Goal: Task Accomplishment & Management: Manage account settings

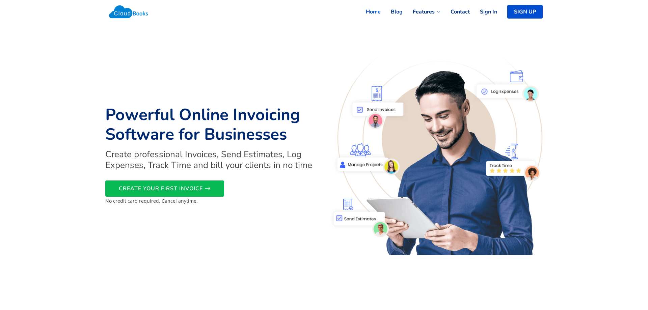
click at [487, 10] on link "Sign In" at bounding box center [483, 11] width 27 height 15
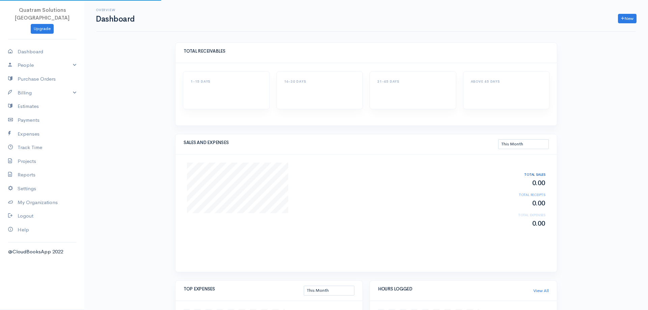
select select "thismonth"
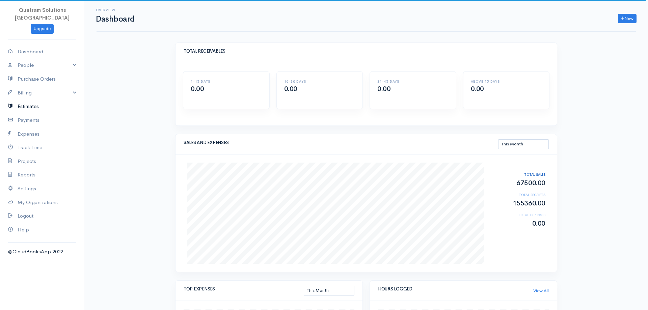
click at [33, 100] on link "Estimates" at bounding box center [42, 107] width 84 height 14
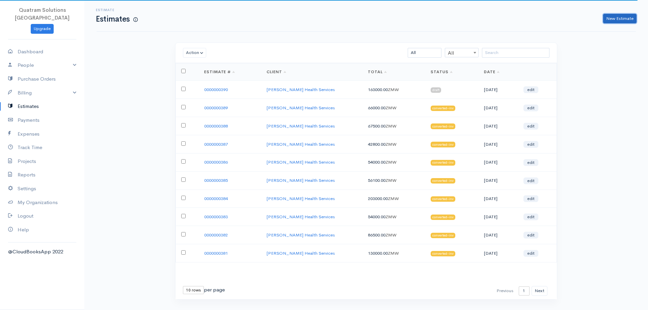
click at [612, 20] on link "New Estimate" at bounding box center [620, 19] width 33 height 10
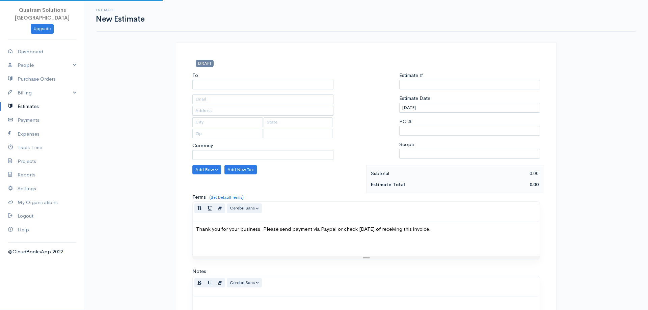
select select "ZMW"
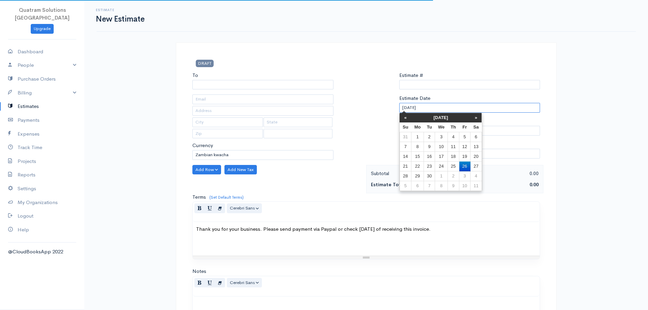
drag, startPoint x: 451, startPoint y: 110, endPoint x: 447, endPoint y: 106, distance: 5.5
click at [449, 108] on input "[DATE]" at bounding box center [470, 108] width 141 height 10
type input "0000000391"
select select "[GEOGRAPHIC_DATA]"
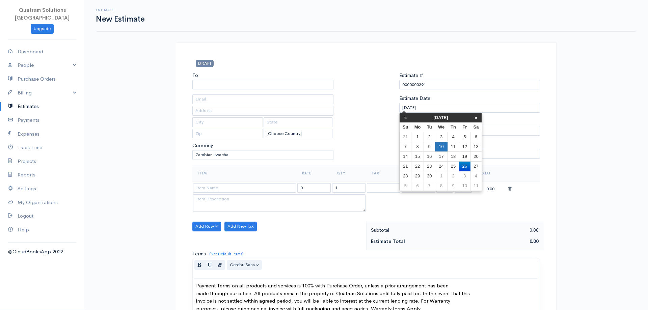
click at [447, 145] on td "10" at bounding box center [441, 147] width 12 height 10
type input "[DATE]"
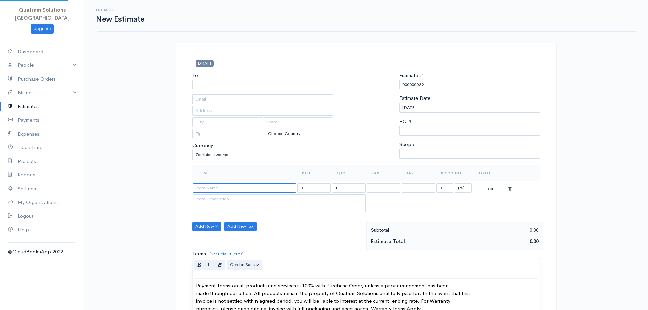
click at [234, 192] on input at bounding box center [244, 188] width 103 height 10
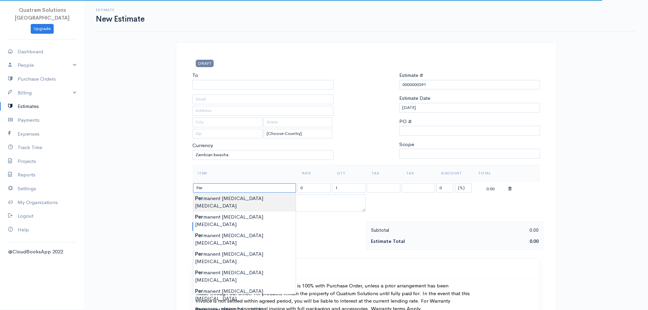
type input "Permanent [MEDICAL_DATA] [MEDICAL_DATA]"
type input "15500.00"
type textarea "[MEDICAL_DATA] [MEDICAL_DATA]"
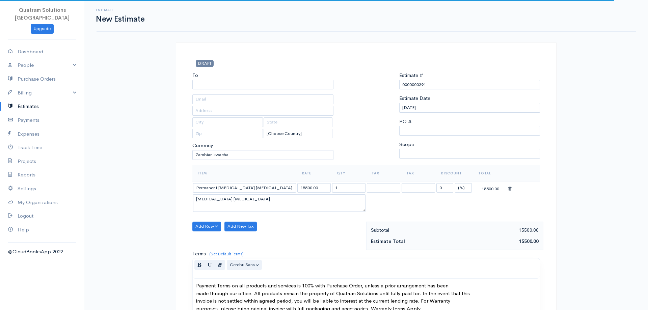
click at [222, 199] on body "Quatram Solutions Zambia Upgrade Dashboard People Clients Vendors Staff Users P…" at bounding box center [324, 313] width 648 height 627
click at [348, 189] on input "1" at bounding box center [348, 188] width 33 height 10
type input "7"
type input "6"
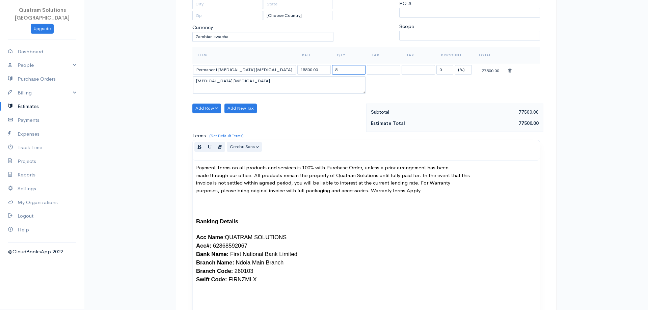
scroll to position [138, 0]
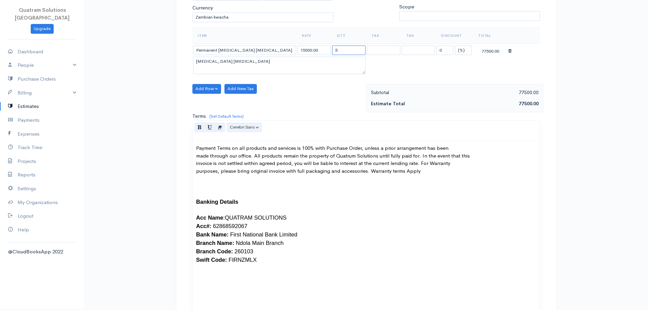
type input "5"
click at [198, 156] on p "Payment Terms on all products and services is 100% with Purchase Order, unless …" at bounding box center [366, 251] width 340 height 212
click at [195, 163] on div "Payment Terms on all products and services is 100% with Purchase Order, unless …" at bounding box center [366, 253] width 347 height 224
click at [196, 172] on p "Payment Terms on all products and services is 100% with Purchase Order, unless …" at bounding box center [366, 251] width 340 height 212
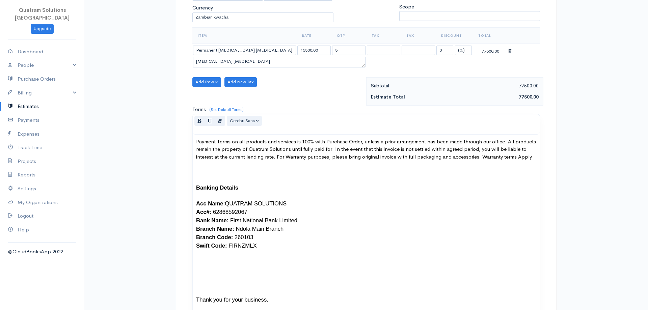
drag, startPoint x: 363, startPoint y: 70, endPoint x: 365, endPoint y: 63, distance: 7.0
click at [365, 63] on textarea "[MEDICAL_DATA] [MEDICAL_DATA]" at bounding box center [279, 62] width 173 height 11
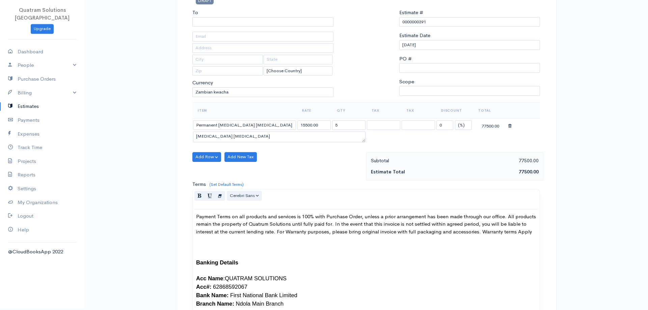
scroll to position [0, 0]
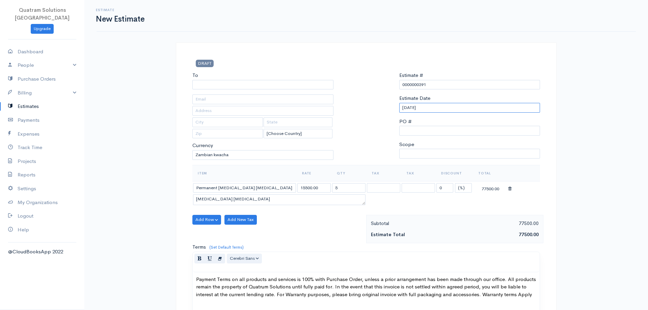
drag, startPoint x: 416, startPoint y: 107, endPoint x: 413, endPoint y: 107, distance: 3.4
click at [416, 107] on input "[DATE]" at bounding box center [470, 108] width 141 height 10
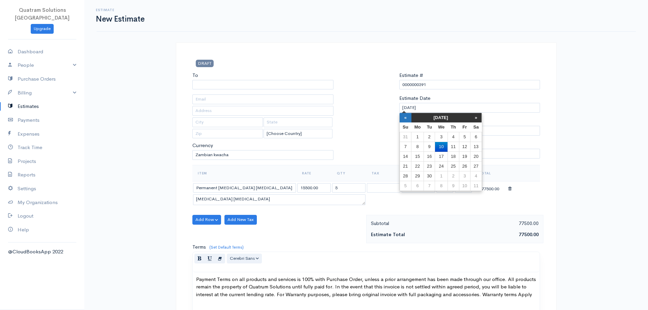
click at [409, 118] on th "«" at bounding box center [406, 117] width 12 height 9
click at [437, 155] on td "13" at bounding box center [441, 157] width 12 height 10
type input "13-08-2025"
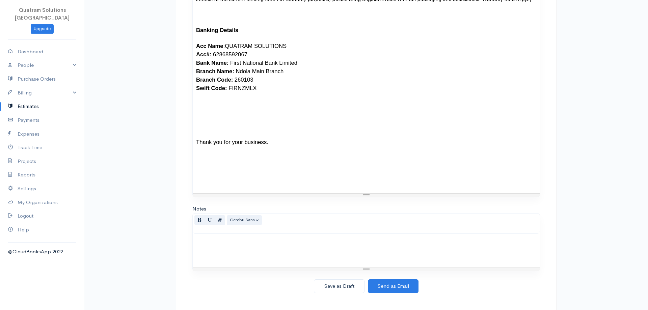
scroll to position [303, 0]
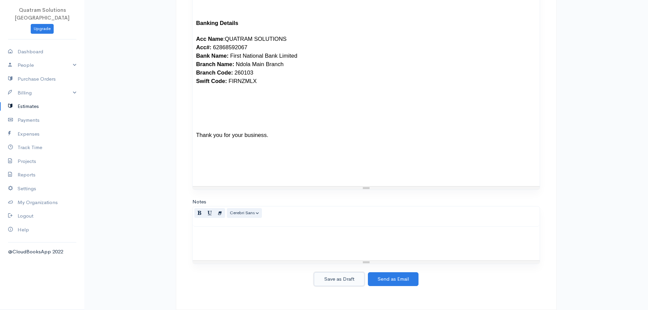
click at [349, 279] on button "Save as Draft" at bounding box center [339, 280] width 51 height 14
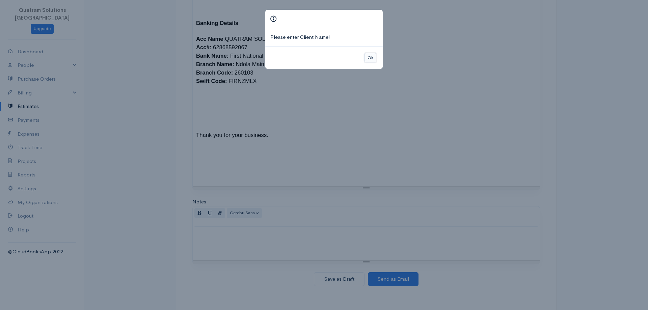
click at [370, 58] on button "Ok" at bounding box center [371, 58] width 12 height 10
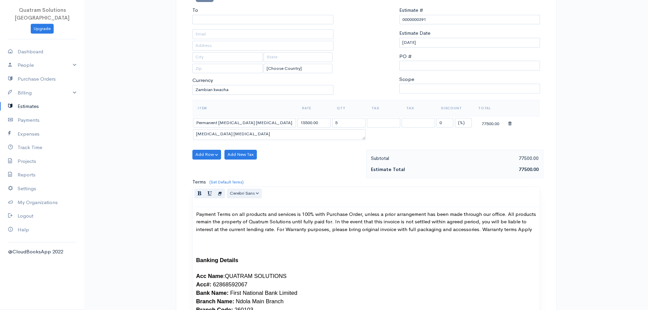
scroll to position [61, 0]
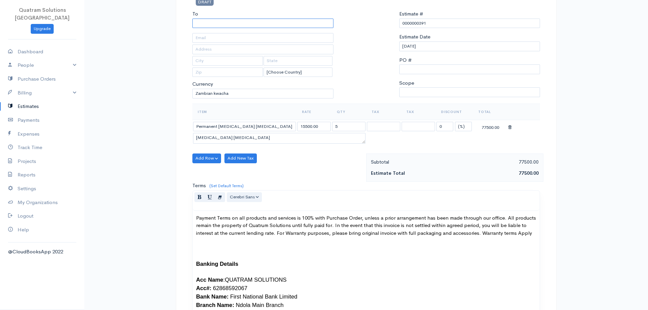
click at [275, 24] on input "To" at bounding box center [263, 24] width 141 height 10
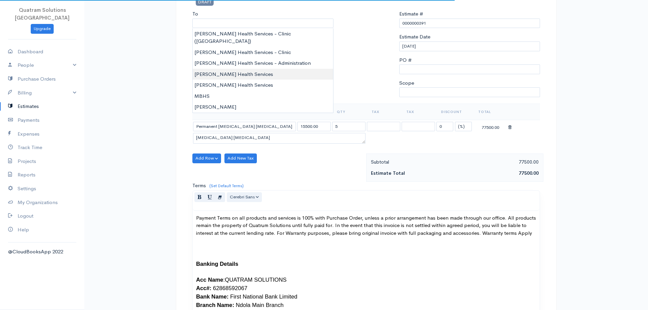
type input "[PERSON_NAME] Health Services"
click at [245, 69] on body "Quatram Solutions Zambia Upgrade Dashboard People Clients Vendors Staff Users P…" at bounding box center [324, 245] width 648 height 613
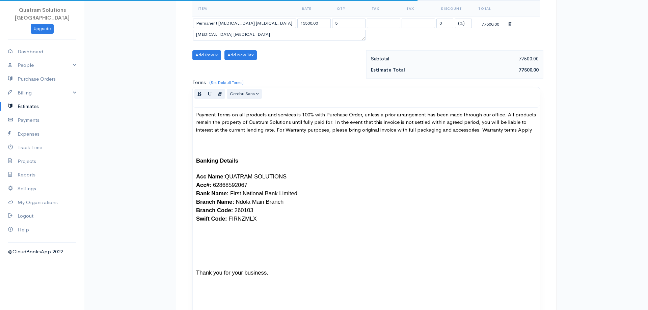
scroll to position [303, 0]
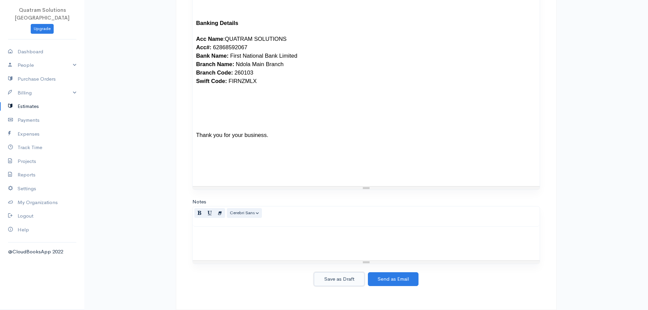
click at [340, 285] on button "Save as Draft" at bounding box center [339, 280] width 51 height 14
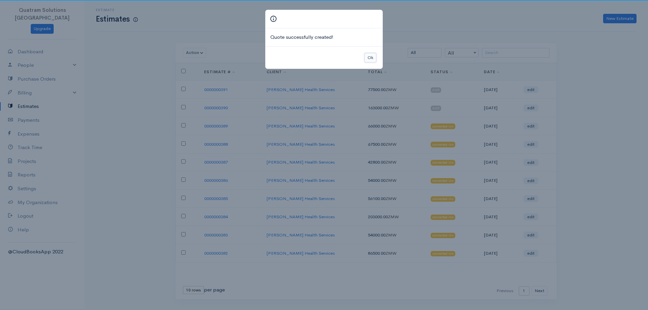
click at [373, 57] on button "Ok" at bounding box center [371, 58] width 12 height 10
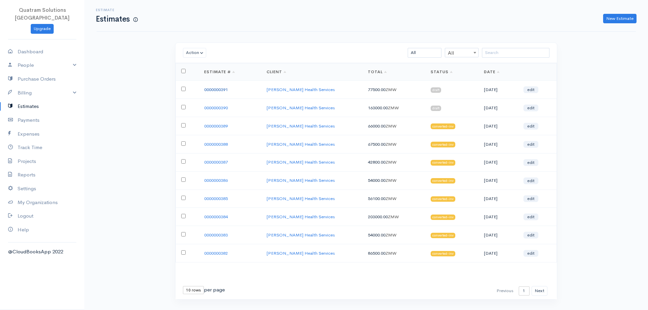
click at [213, 88] on link "0000000391" at bounding box center [216, 90] width 24 height 6
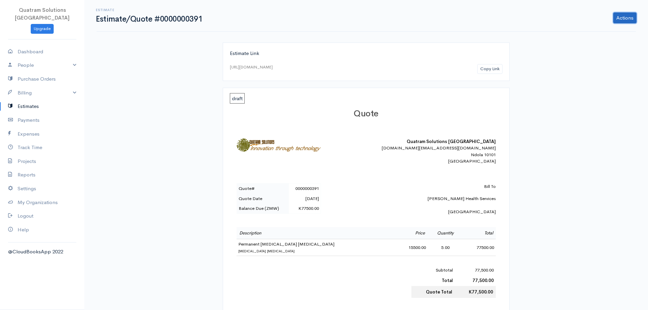
click at [622, 21] on link "Actions" at bounding box center [625, 17] width 23 height 11
click at [605, 56] on link "Convert To Invoice" at bounding box center [607, 56] width 59 height 12
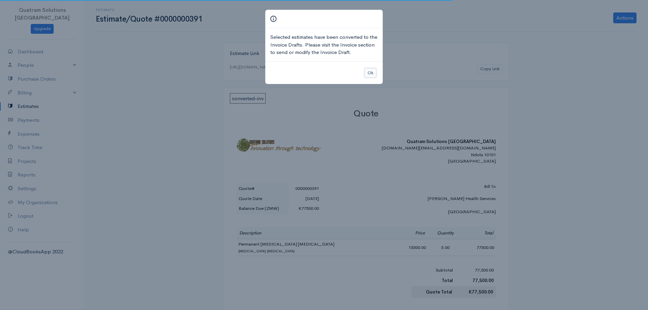
click at [374, 68] on button "Ok" at bounding box center [371, 73] width 12 height 10
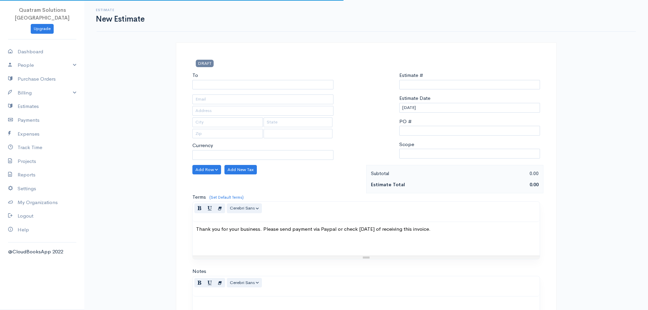
type input "0000000391"
select select "[GEOGRAPHIC_DATA]"
select select "ZMW"
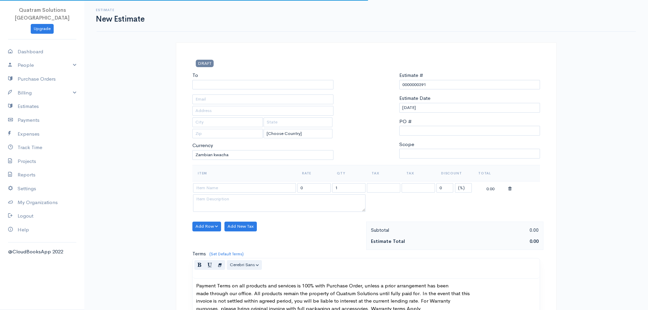
type input "[DATE]"
type input "15500.00"
type input "5"
type textarea "[MEDICAL_DATA] [MEDICAL_DATA]"
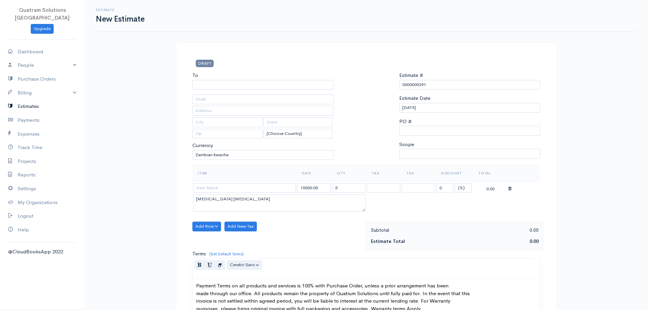
click at [34, 100] on link "Estimates" at bounding box center [42, 107] width 84 height 14
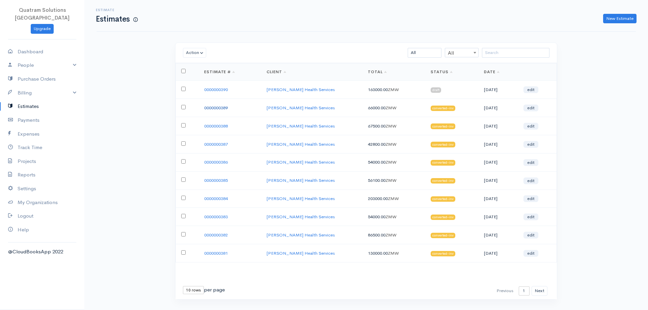
click at [228, 106] on link "0000000389" at bounding box center [216, 108] width 24 height 6
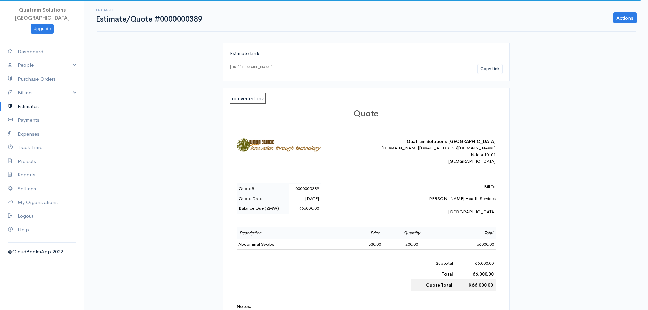
click at [29, 100] on link "Estimates" at bounding box center [42, 107] width 84 height 14
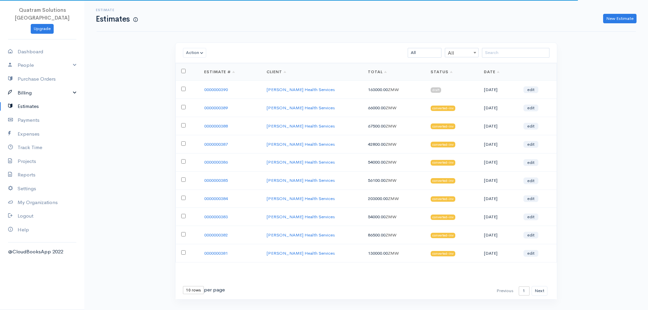
click at [42, 86] on link "Billing" at bounding box center [42, 93] width 84 height 14
click at [34, 100] on link "Invoice" at bounding box center [42, 106] width 84 height 12
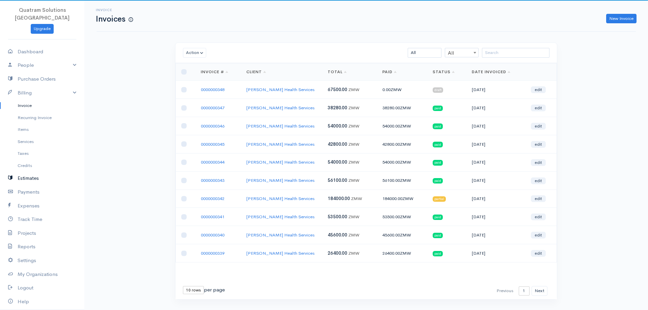
click at [32, 172] on link "Estimates" at bounding box center [42, 179] width 84 height 14
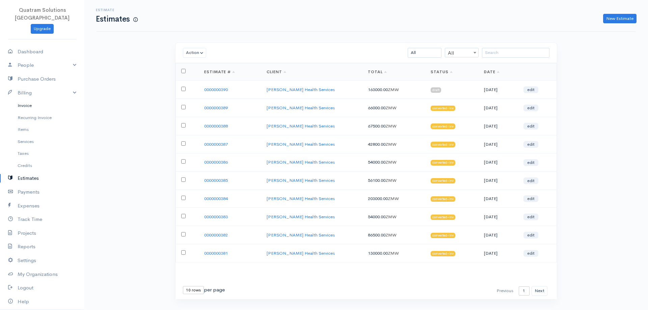
click at [43, 100] on link "Invoice" at bounding box center [42, 106] width 84 height 12
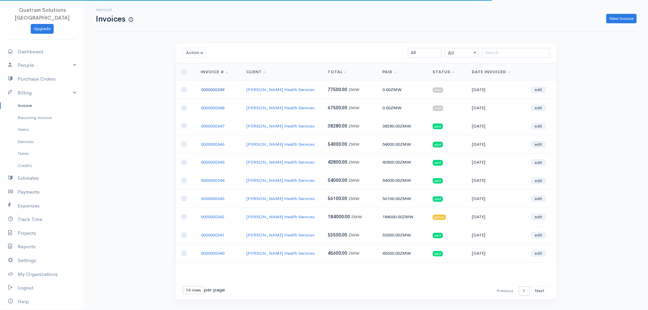
click at [217, 88] on link "0000000349" at bounding box center [213, 90] width 24 height 6
click at [209, 88] on link "0000000349" at bounding box center [213, 90] width 24 height 6
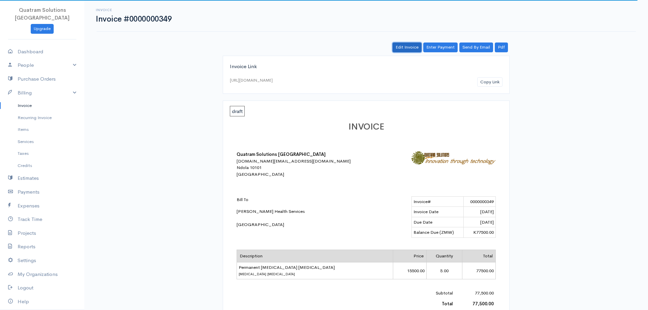
click at [398, 44] on link "Edit Invoice" at bounding box center [407, 48] width 29 height 10
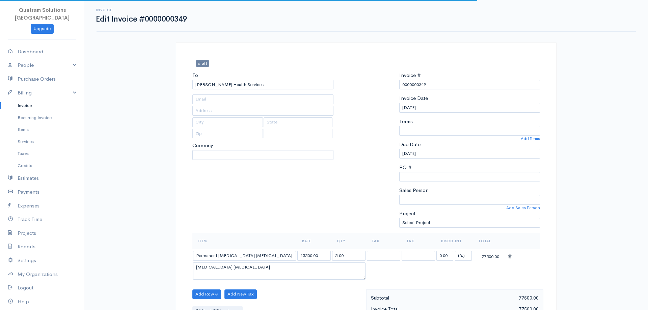
select select "[GEOGRAPHIC_DATA]"
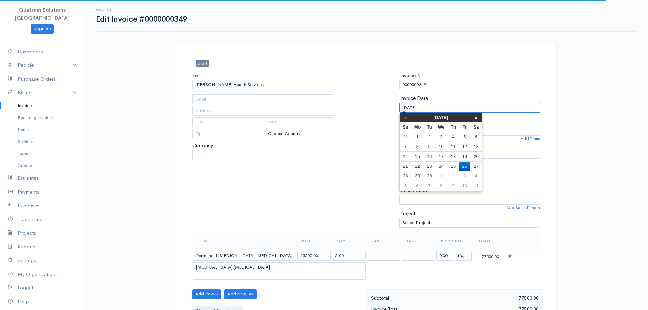
click at [407, 111] on input "[DATE]" at bounding box center [470, 108] width 141 height 10
select select "ZMW"
click at [433, 166] on td "23" at bounding box center [429, 167] width 11 height 10
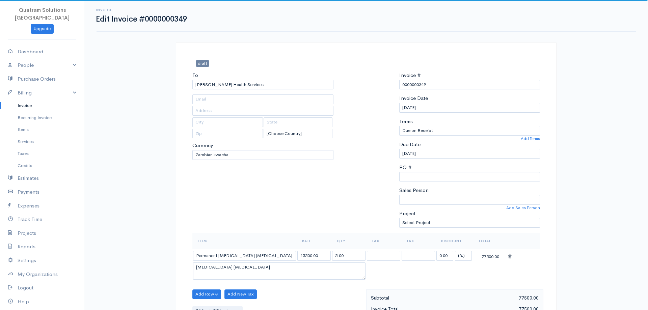
type input "[DATE]"
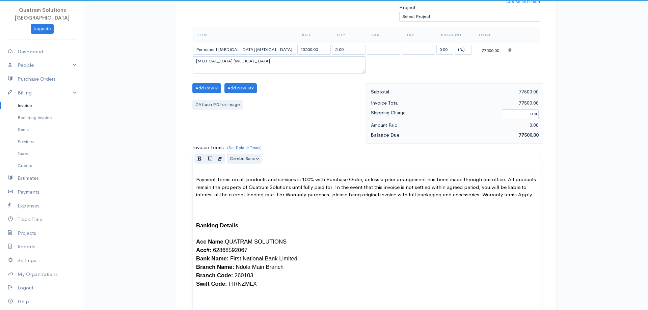
scroll to position [207, 0]
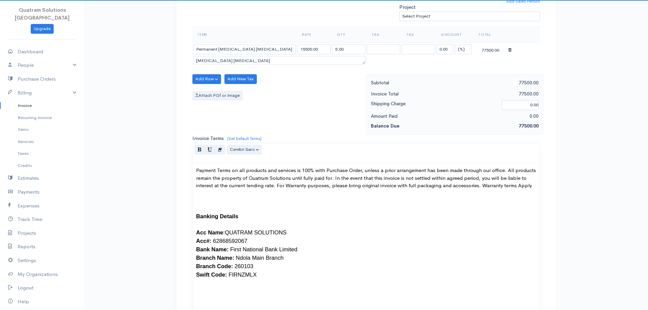
drag, startPoint x: 363, startPoint y: 69, endPoint x: 367, endPoint y: 56, distance: 14.1
click at [366, 56] on textarea "[MEDICAL_DATA] [MEDICAL_DATA]" at bounding box center [279, 60] width 173 height 9
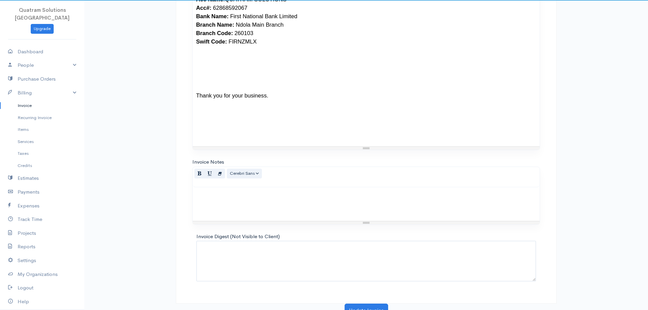
scroll to position [448, 0]
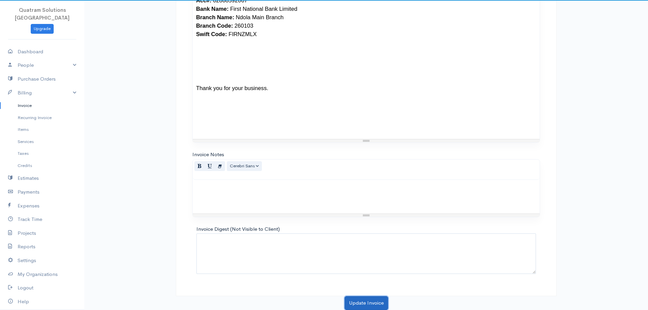
click at [356, 301] on button "Update Invoice" at bounding box center [367, 304] width 44 height 14
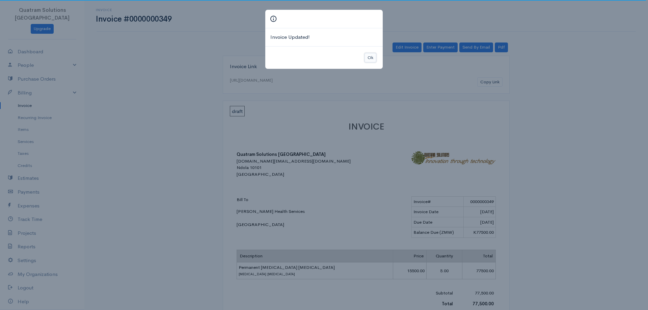
click at [373, 58] on button "Ok" at bounding box center [371, 58] width 12 height 10
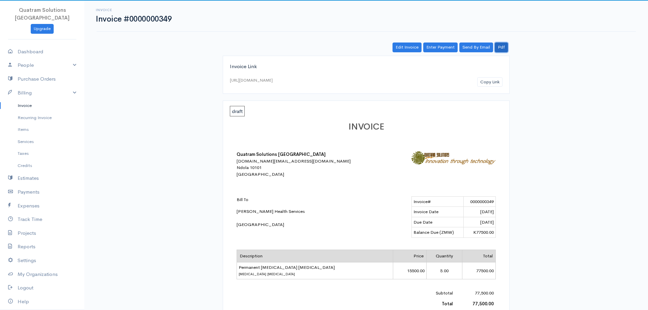
click at [500, 47] on link "Pdf" at bounding box center [501, 48] width 13 height 10
click at [29, 100] on link "Invoice" at bounding box center [42, 106] width 84 height 12
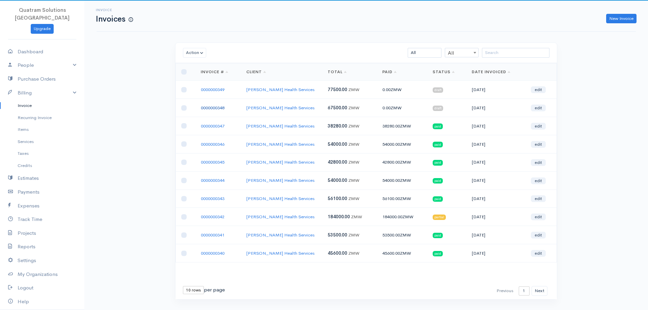
click at [221, 107] on link "0000000348" at bounding box center [213, 108] width 24 height 6
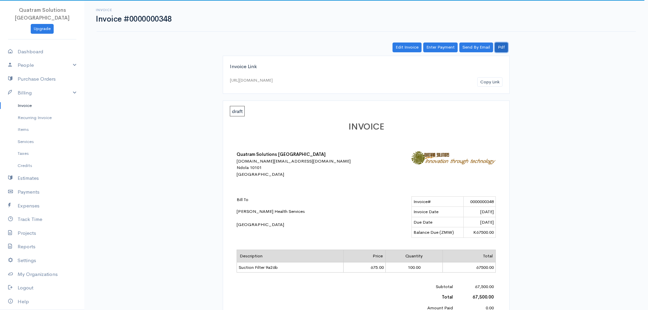
click at [503, 47] on link "Pdf" at bounding box center [501, 48] width 13 height 10
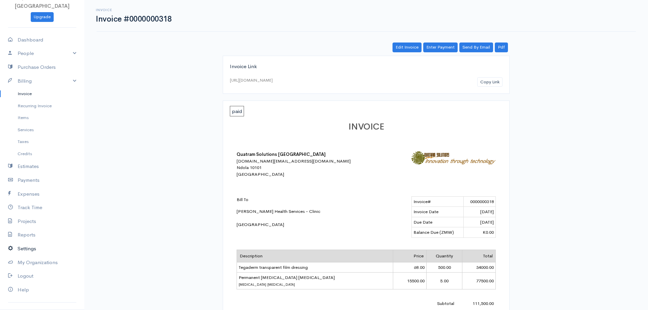
scroll to position [14, 0]
click at [22, 226] on link "Reports" at bounding box center [42, 233] width 84 height 14
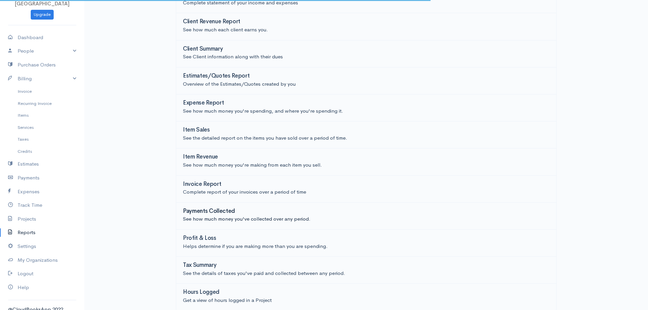
scroll to position [58, 0]
click at [215, 190] on p "Complete report of your invoices over a period of time" at bounding box center [366, 191] width 367 height 8
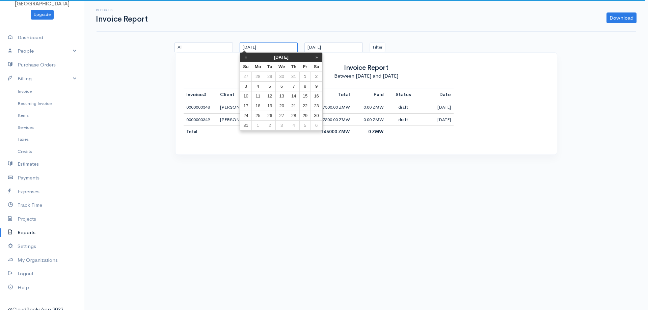
click at [258, 51] on input "27-08-2025" at bounding box center [269, 48] width 58 height 10
click at [306, 75] on td "1" at bounding box center [305, 77] width 11 height 10
type input "01-08-2025"
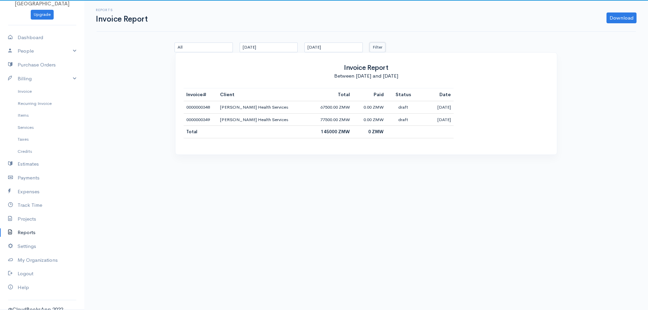
click at [374, 48] on button "Filter" at bounding box center [378, 48] width 16 height 10
